Goal: Task Accomplishment & Management: Manage account settings

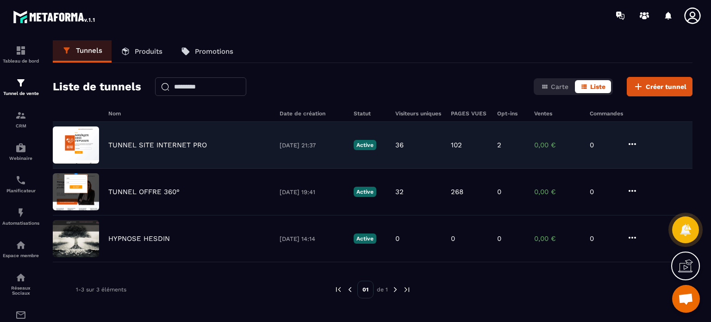
click at [159, 143] on p "TUNNEL SITE INTERNET PRO" at bounding box center [157, 145] width 99 height 8
click at [152, 169] on div "TUNNEL SITE INTERNET PRO [DATE] 21:37 Active 36 102 2 0,00 € 0" at bounding box center [373, 192] width 640 height 47
click at [74, 153] on img at bounding box center [76, 144] width 46 height 37
click at [640, 169] on div "TUNNEL SITE INTERNET PRO [DATE] 21:37 Active 36 102 2 0,00 € 0" at bounding box center [373, 192] width 640 height 47
click at [632, 141] on icon at bounding box center [632, 143] width 11 height 11
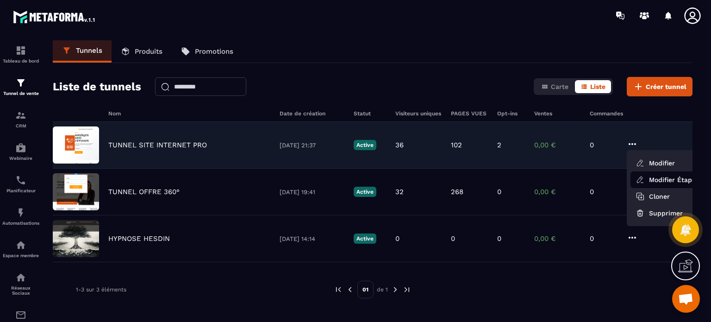
click at [646, 178] on link "Modifier Étapes" at bounding box center [668, 179] width 74 height 17
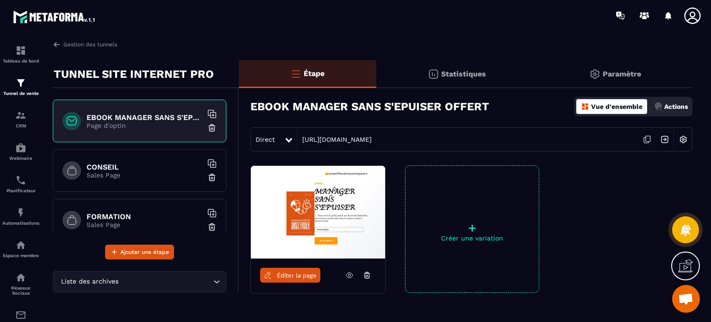
click at [193, 181] on div "CONSEIL Sales Page" at bounding box center [140, 170] width 174 height 43
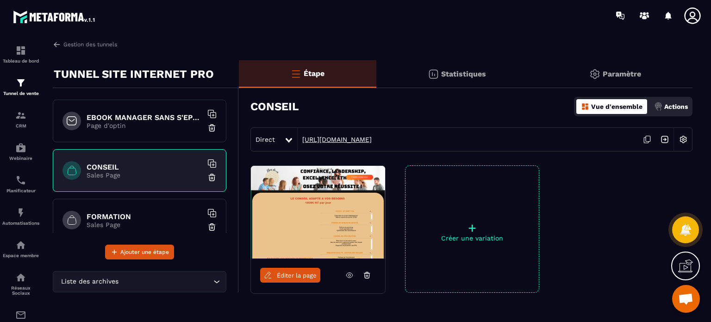
click at [372, 138] on link "[URL][DOMAIN_NAME]" at bounding box center [335, 139] width 74 height 7
click at [21, 56] on div "Tableau de bord" at bounding box center [20, 54] width 37 height 19
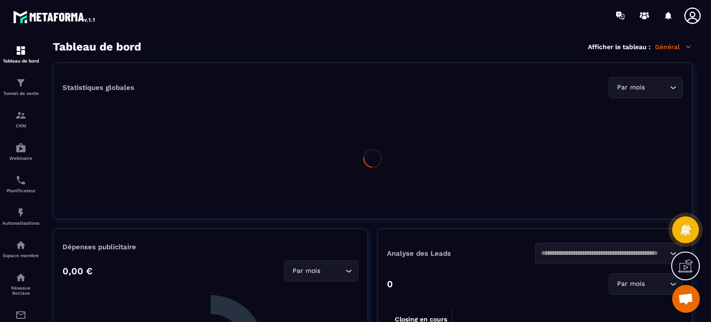
click at [689, 19] on icon at bounding box center [692, 15] width 16 height 16
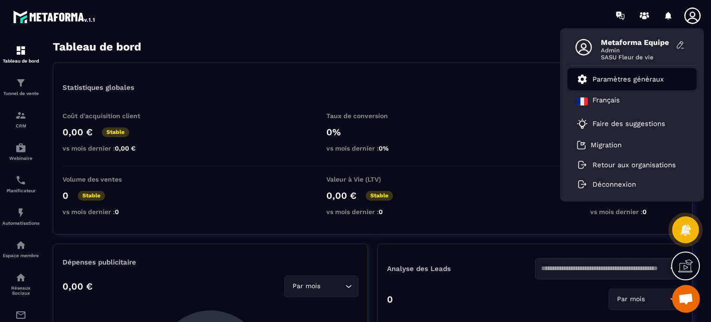
click at [619, 84] on link "Paramètres généraux" at bounding box center [620, 79] width 87 height 11
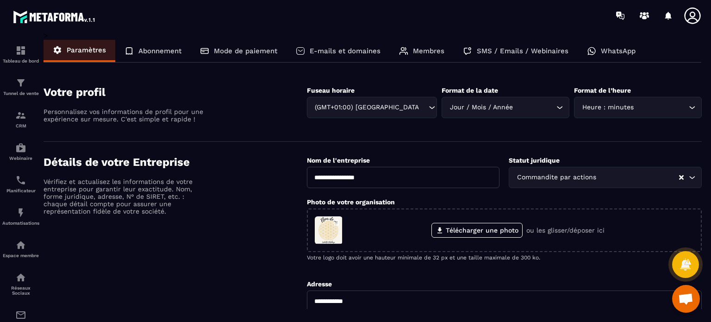
click at [245, 134] on section "Votre profil Personnalisez vos informations de profil pour une expérience sur m…" at bounding box center [373, 107] width 658 height 70
click at [691, 13] on icon at bounding box center [692, 15] width 16 height 16
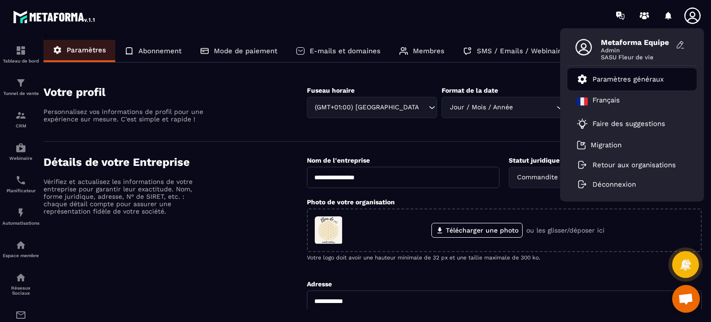
click at [610, 81] on p "Paramètres généraux" at bounding box center [628, 79] width 71 height 8
click at [430, 81] on section "Votre profil Personnalisez vos informations de profil pour une expérience sur m…" at bounding box center [373, 107] width 658 height 70
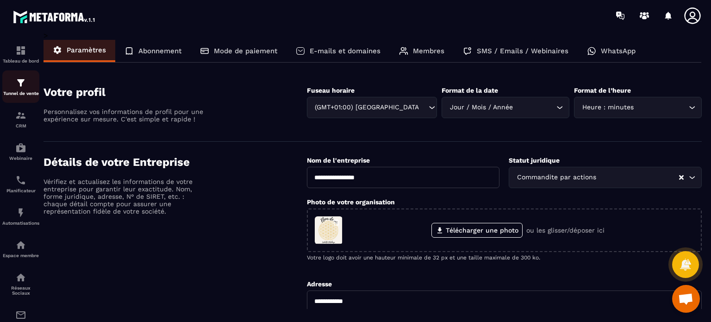
click at [16, 85] on img at bounding box center [20, 82] width 11 height 11
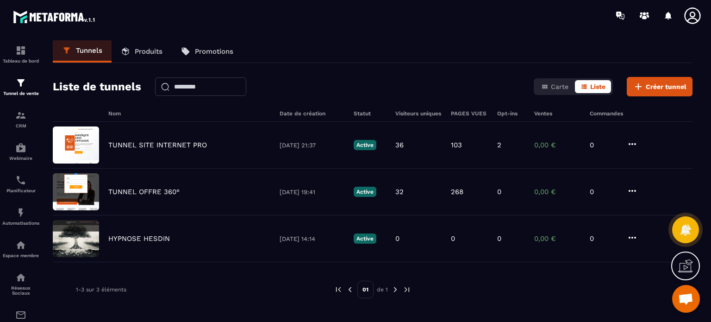
click at [691, 10] on icon at bounding box center [692, 15] width 19 height 19
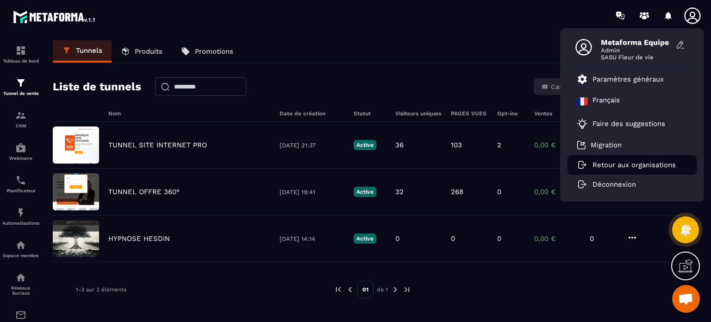
click at [620, 161] on p "Retour aux organisations" at bounding box center [634, 165] width 83 height 8
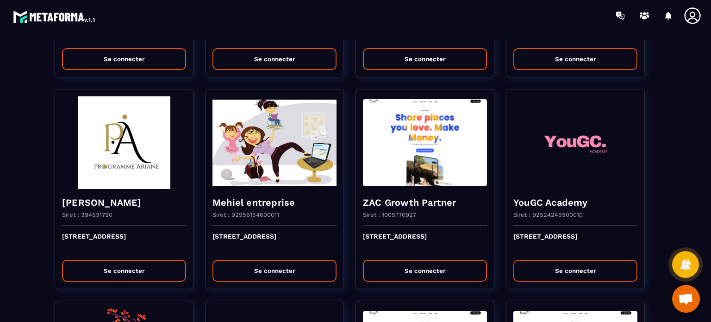
scroll to position [1065, 0]
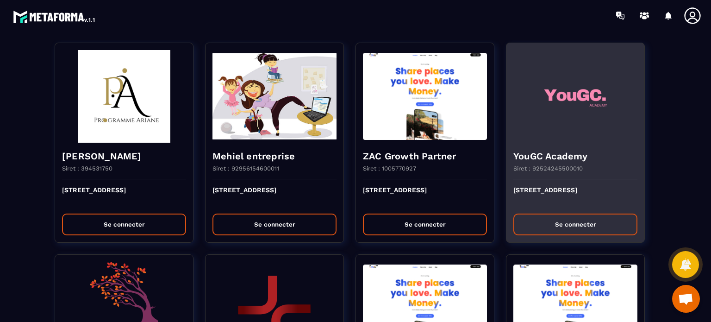
click at [556, 221] on button "Se connecter" at bounding box center [575, 224] width 124 height 22
